Goal: Task Accomplishment & Management: Use online tool/utility

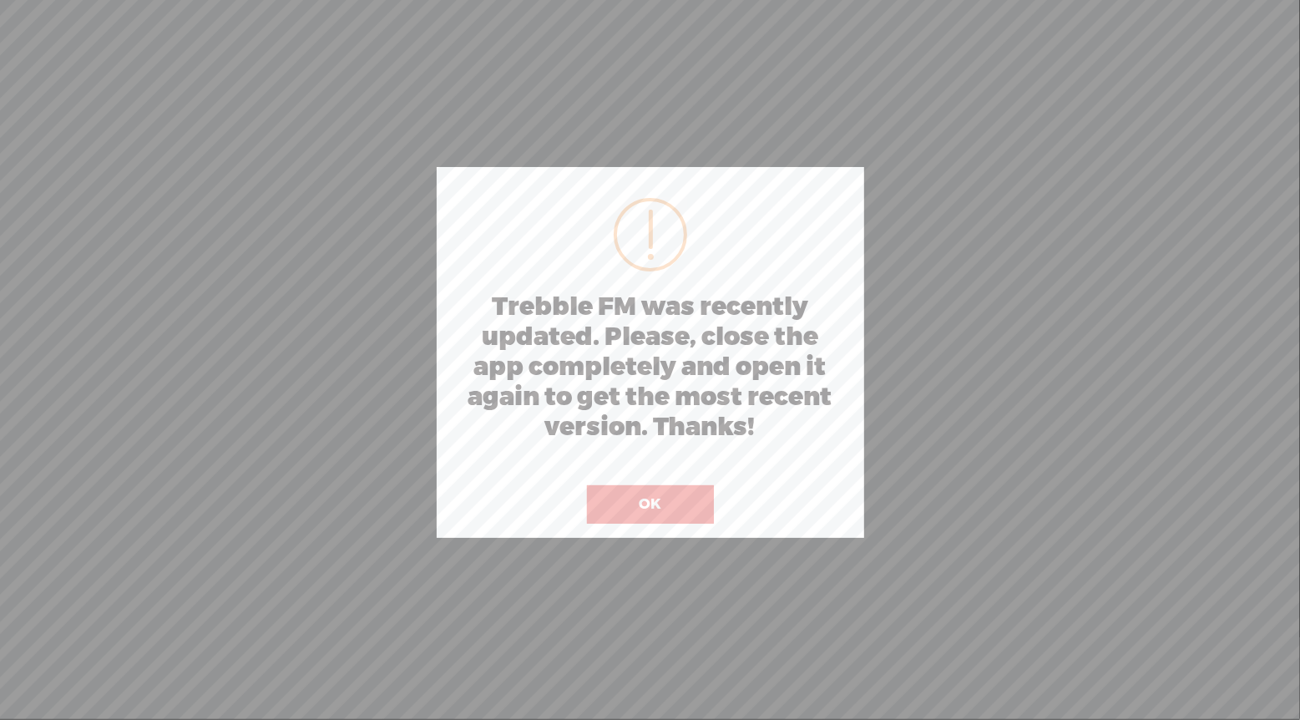
scroll to position [0, 351]
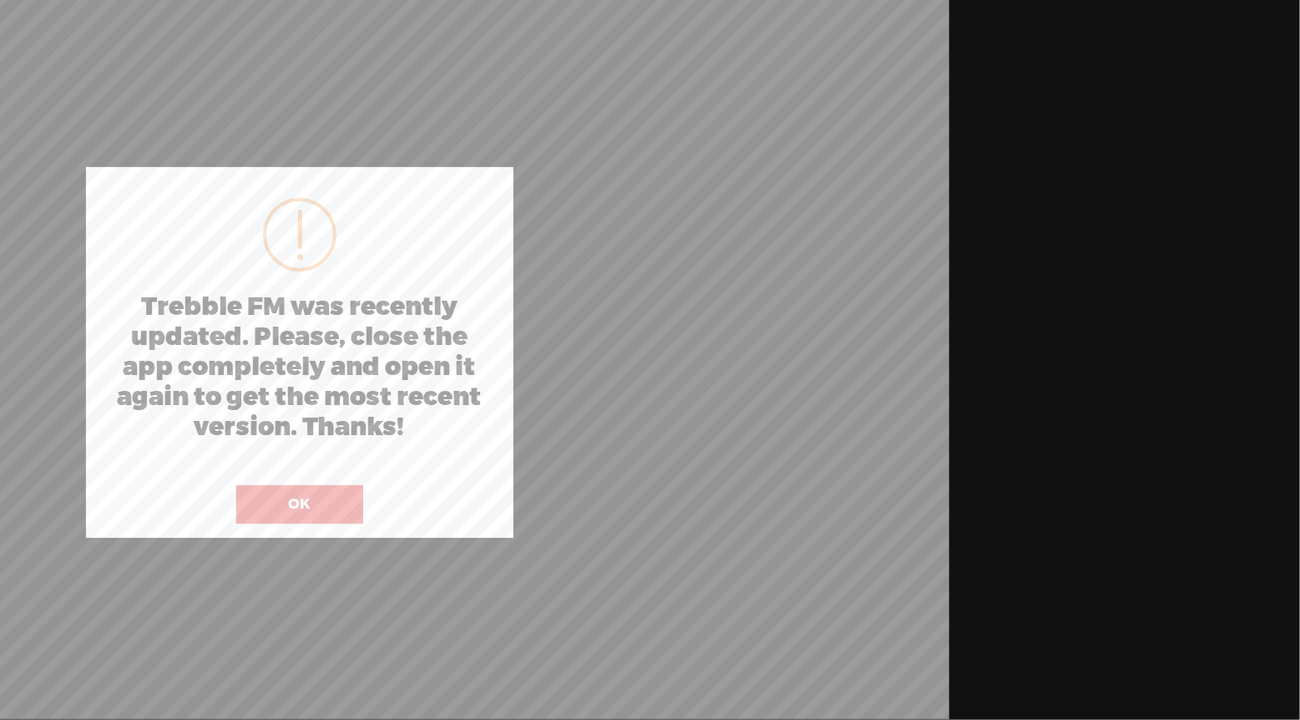
click at [651, 492] on body "Hold on tight . . . Trebble FM was recently updated. Please, close the app comp…" at bounding box center [299, 359] width 1300 height 718
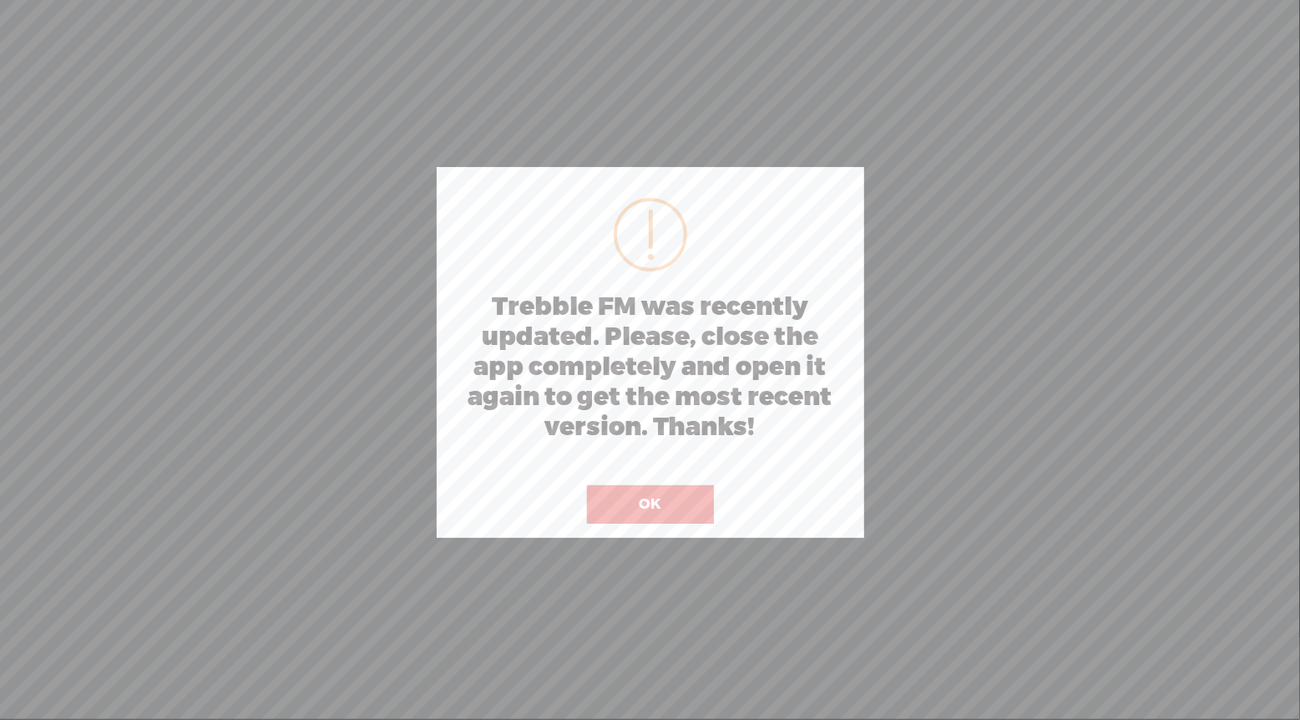
click at [662, 494] on button "OK" at bounding box center [650, 504] width 127 height 38
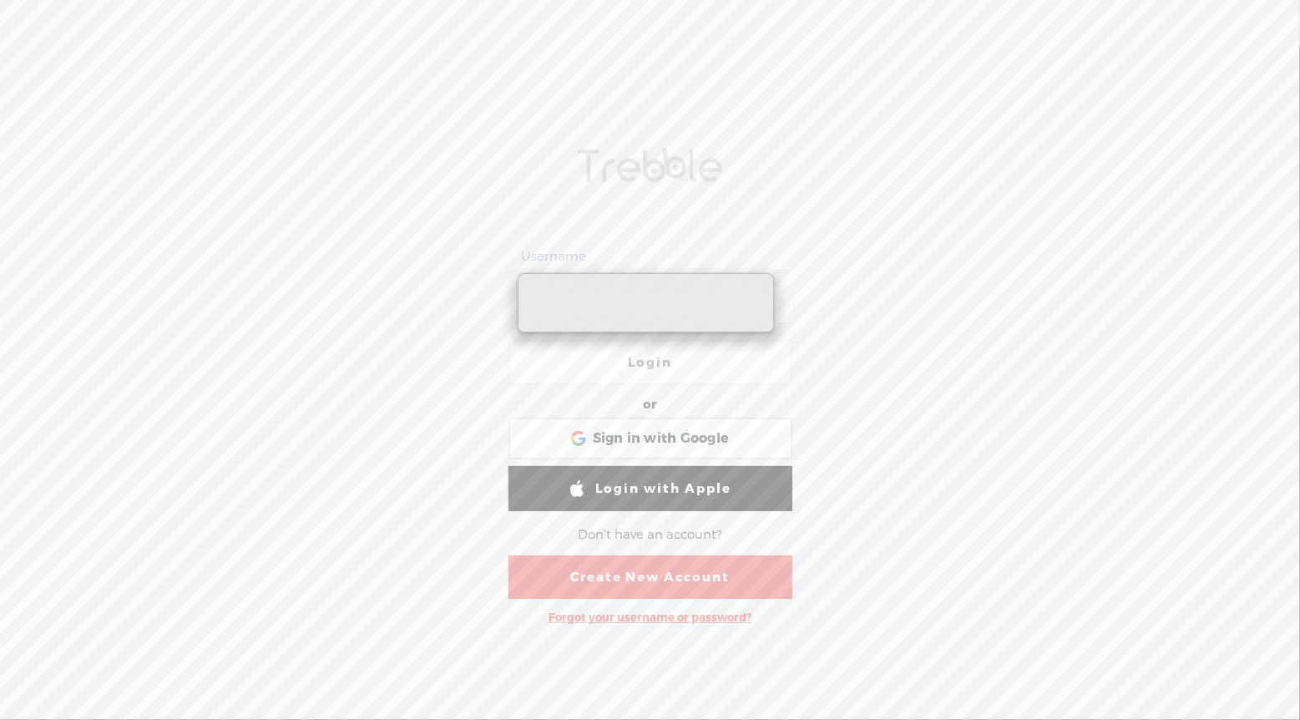
type input "[EMAIL_ADDRESS][DOMAIN_NAME]"
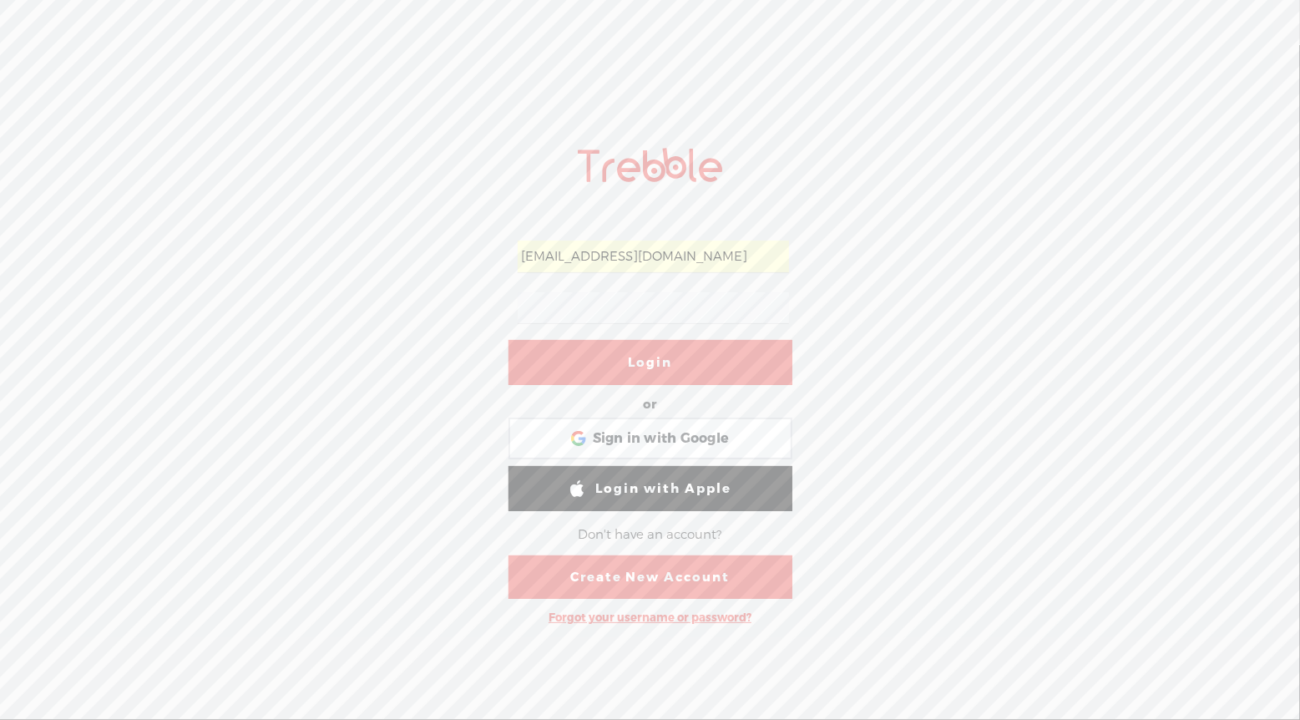
scroll to position [0, 351]
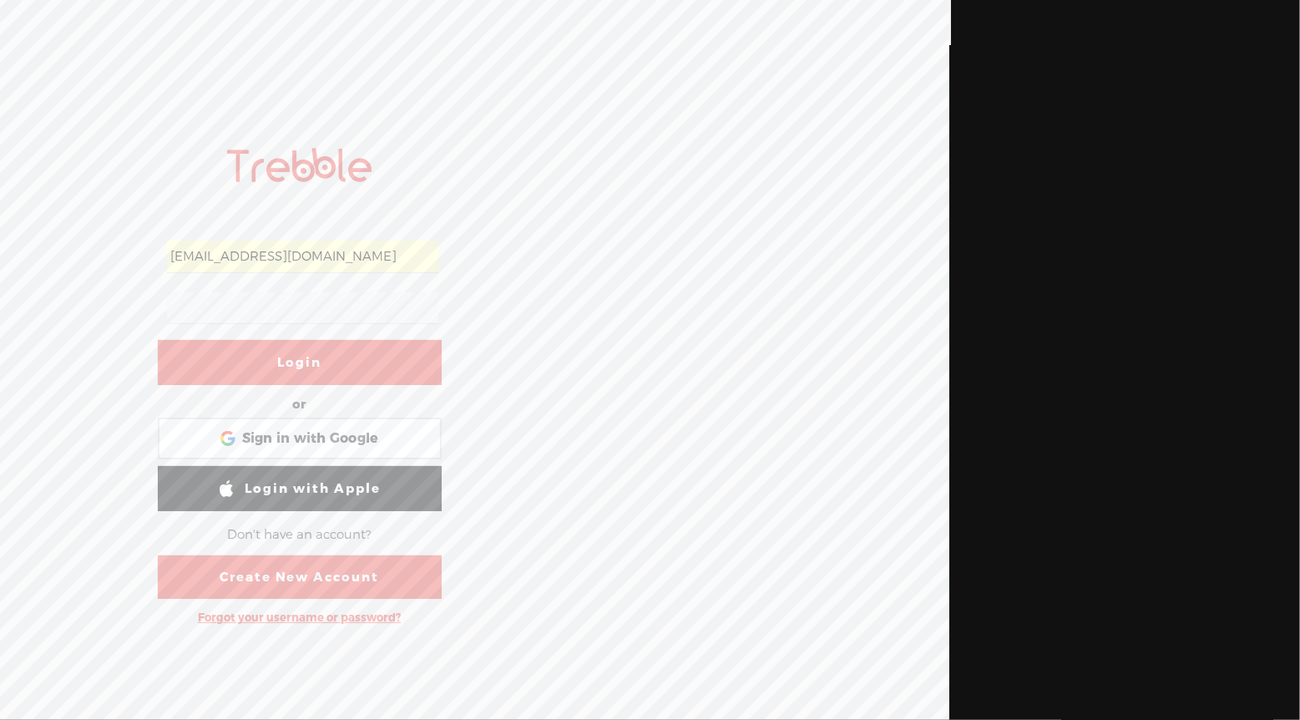
click at [385, 353] on link "Login" at bounding box center [300, 362] width 284 height 45
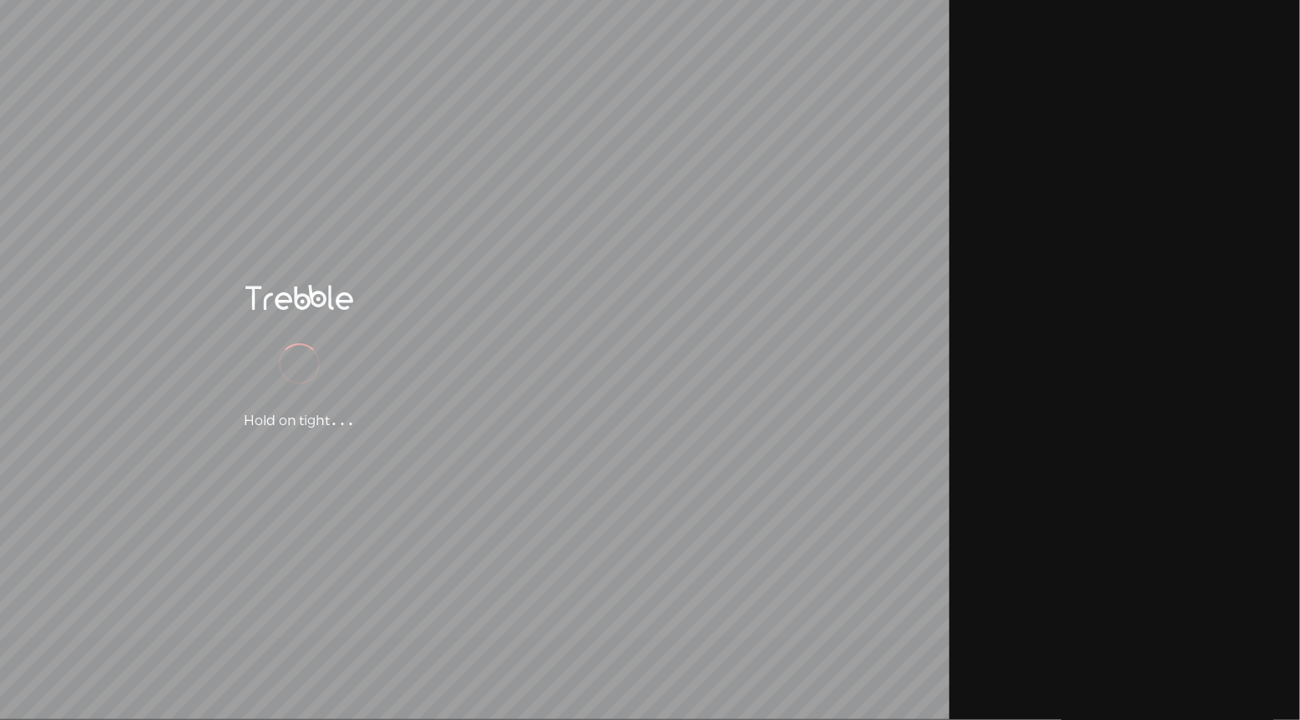
scroll to position [0, 0]
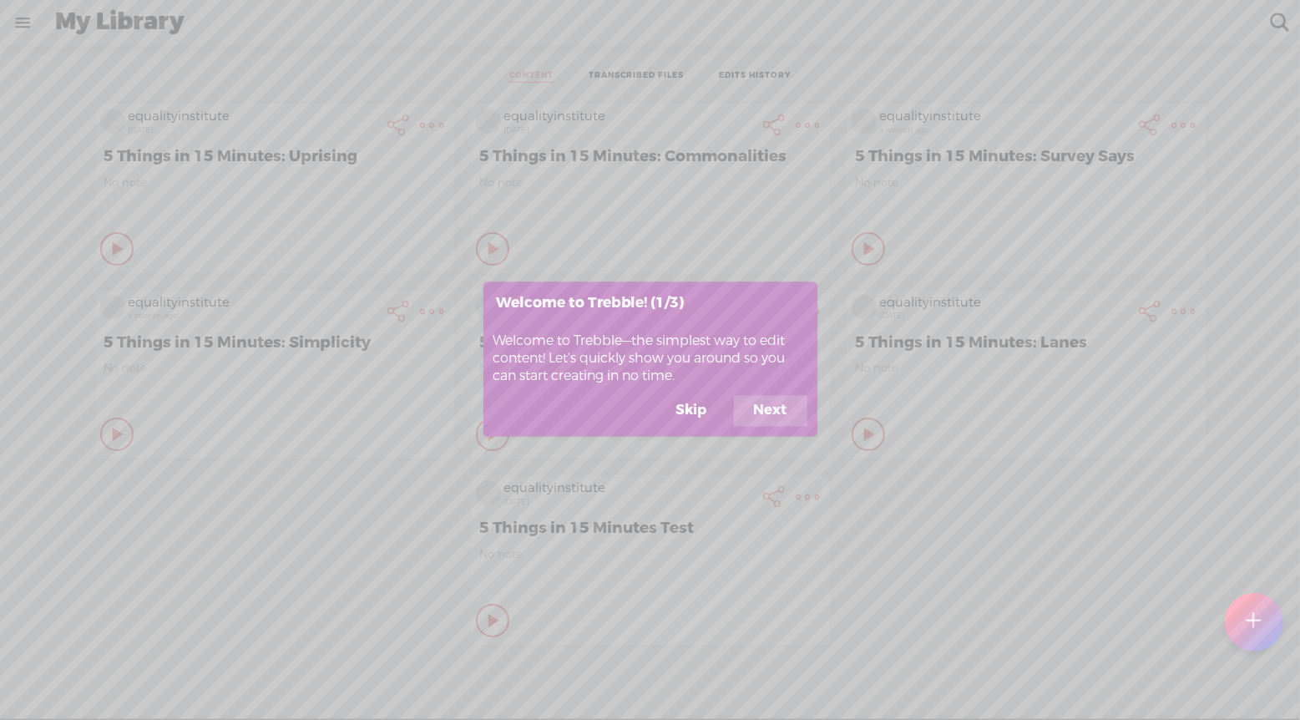
click at [785, 416] on button "Next" at bounding box center [770, 411] width 73 height 32
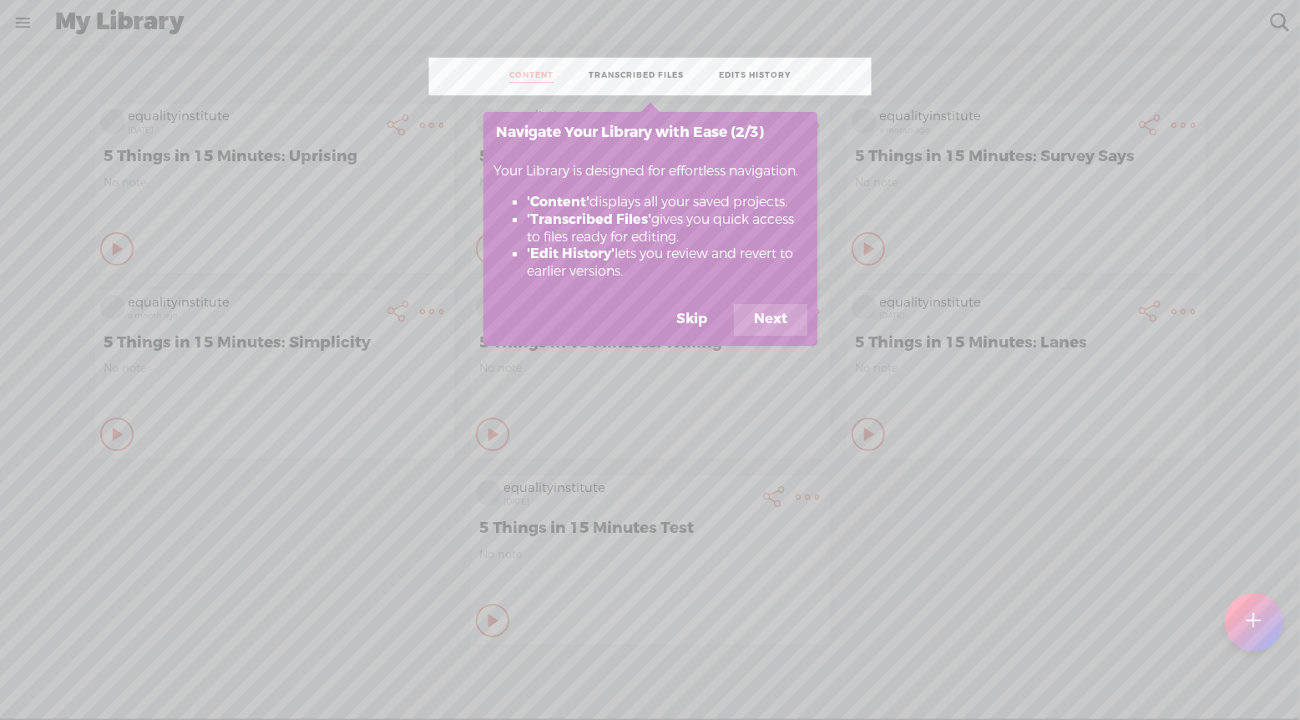
click at [783, 325] on button "Next" at bounding box center [770, 320] width 73 height 32
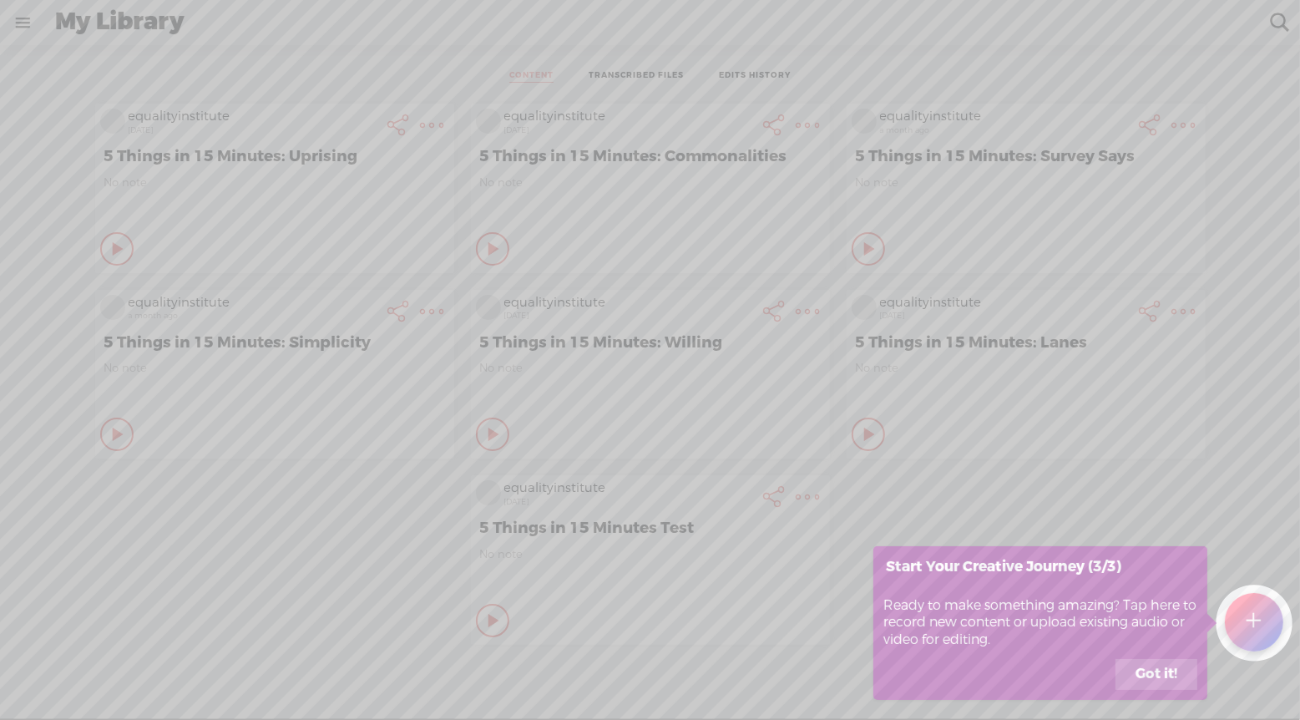
click at [1174, 667] on button "Got it!" at bounding box center [1157, 675] width 82 height 32
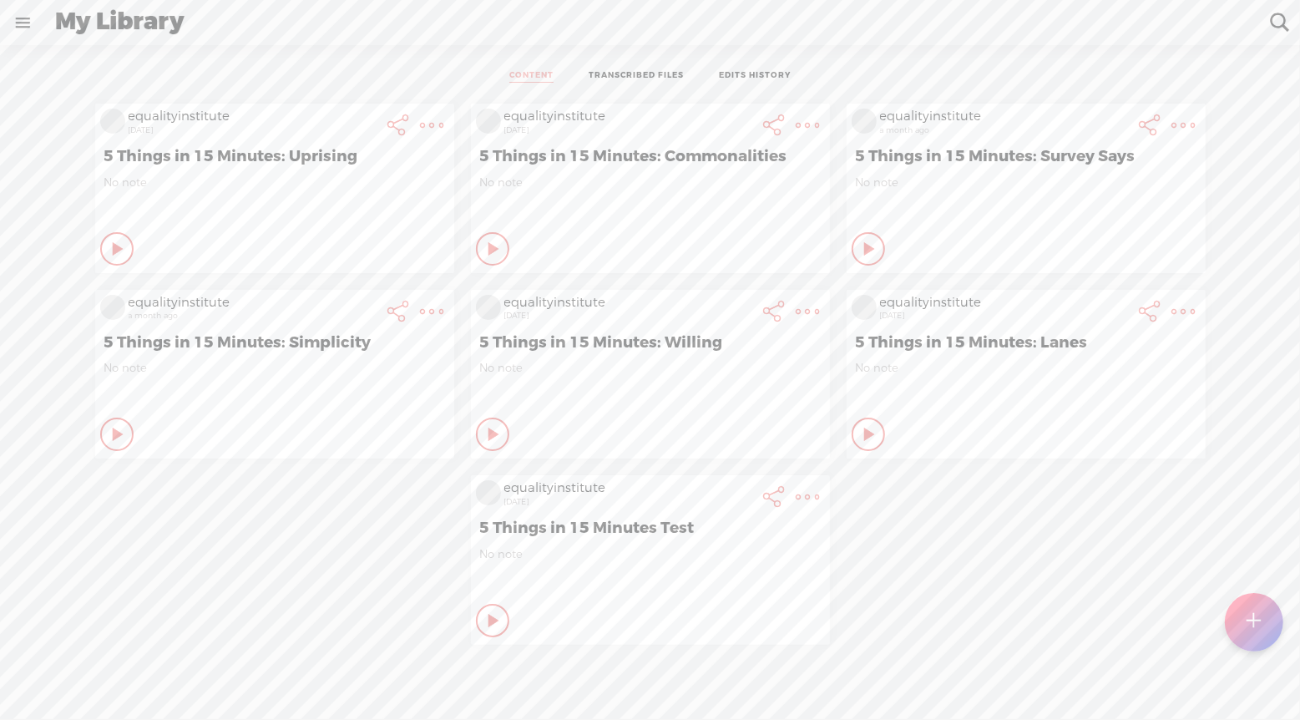
click at [423, 125] on t at bounding box center [432, 125] width 23 height 23
